Goal: Task Accomplishment & Management: Manage account settings

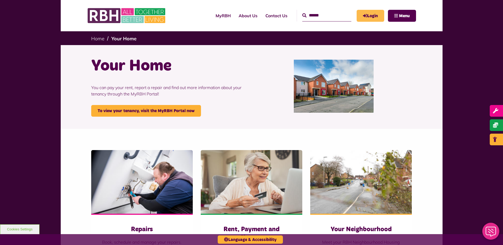
click at [373, 16] on link "Login" at bounding box center [371, 16] width 28 height 12
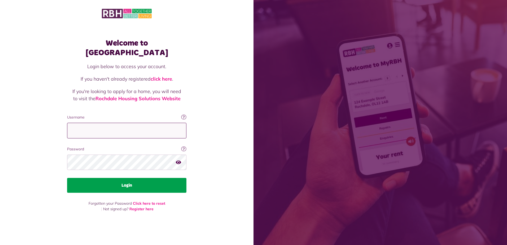
type input "**********"
click at [137, 181] on button "Login" at bounding box center [126, 185] width 119 height 15
